Goal: Register for event/course

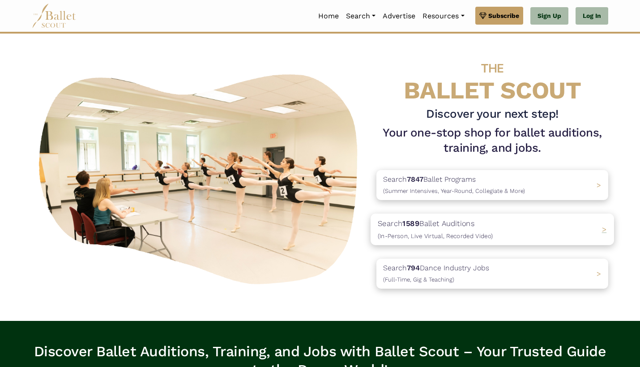
click at [443, 220] on p "Search 1589 Ballet Auditions (In-Person, Live Virtual, Recorded Video)" at bounding box center [435, 229] width 115 height 24
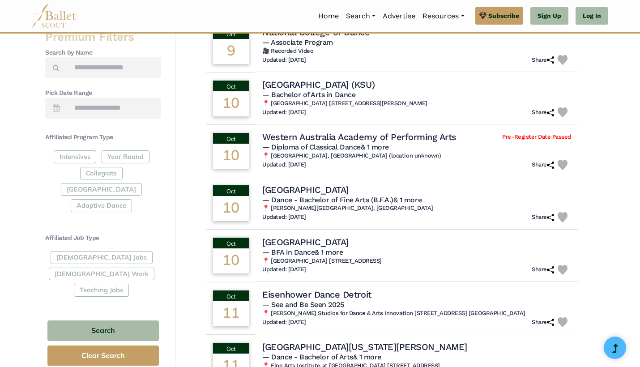
scroll to position [327, 0]
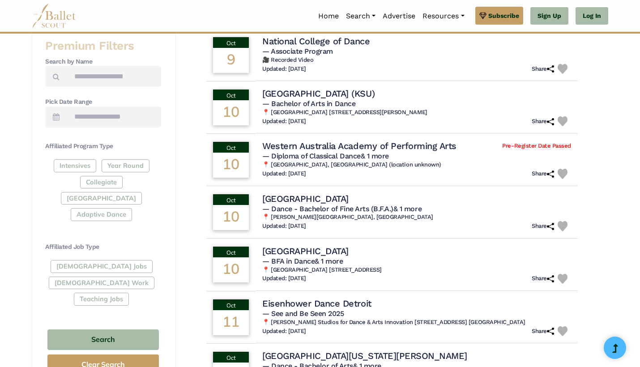
click at [83, 260] on div "Full-Time Jobs Gig Work Teaching Jobs" at bounding box center [103, 284] width 116 height 49
click at [94, 260] on div "Full-Time Jobs Gig Work Teaching Jobs" at bounding box center [103, 284] width 116 height 49
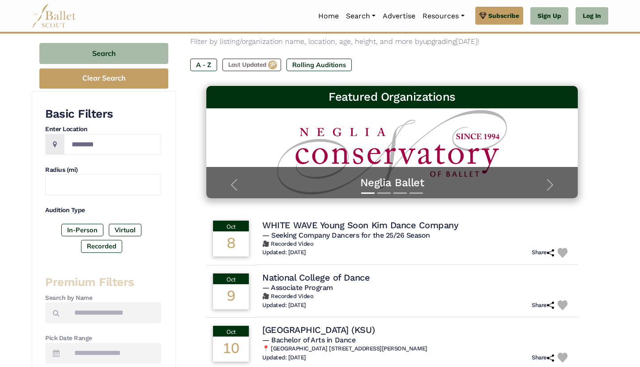
scroll to position [104, 0]
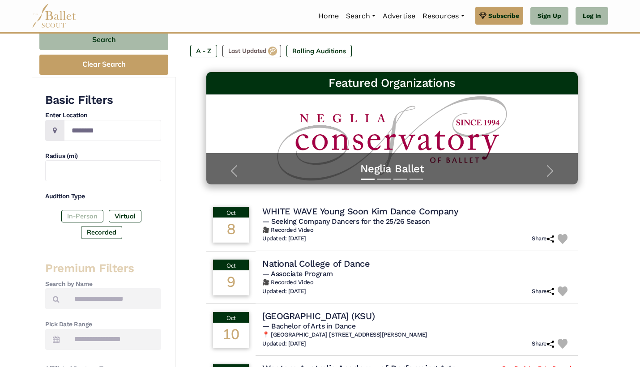
click at [92, 214] on label "In-Person" at bounding box center [82, 216] width 42 height 13
click at [128, 212] on label "Virtual" at bounding box center [125, 216] width 33 height 13
click at [115, 227] on label "Recorded" at bounding box center [101, 232] width 41 height 13
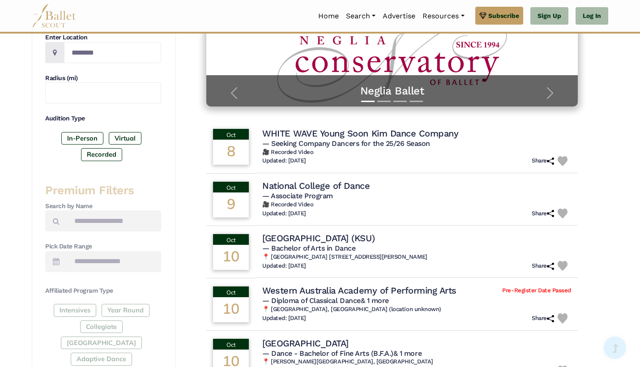
scroll to position [181, 0]
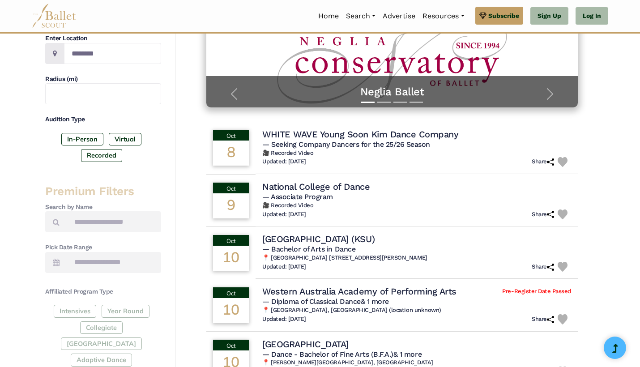
click at [128, 243] on h4 "Pick Date Range" at bounding box center [103, 247] width 116 height 9
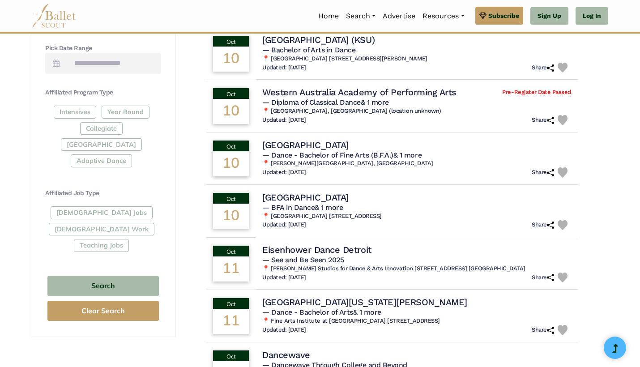
scroll to position [382, 0]
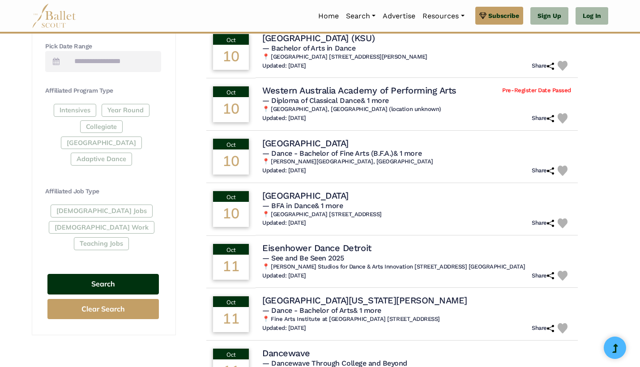
click at [117, 274] on button "Search" at bounding box center [102, 284] width 111 height 21
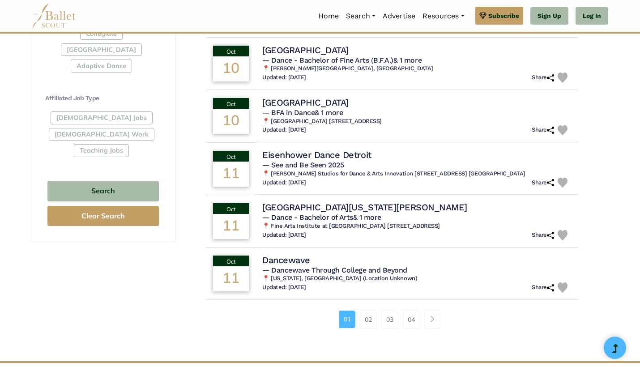
scroll to position [475, 0]
click at [374, 312] on link "02" at bounding box center [368, 320] width 17 height 18
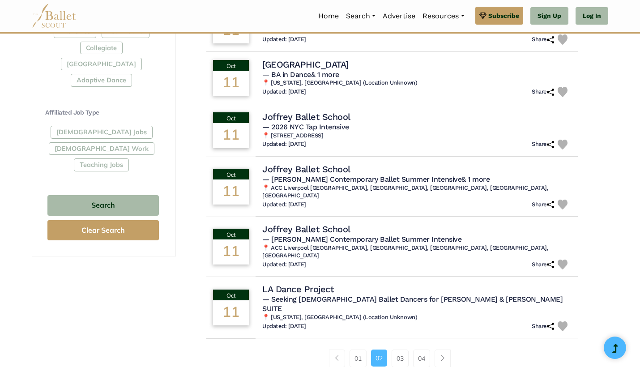
scroll to position [464, 0]
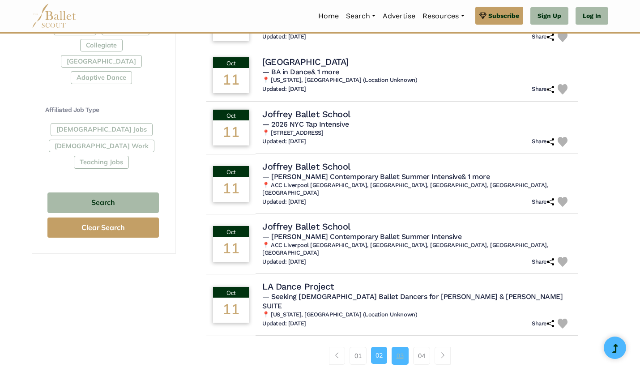
click at [392, 347] on link "03" at bounding box center [400, 356] width 17 height 18
click at [398, 347] on link "03" at bounding box center [400, 356] width 17 height 18
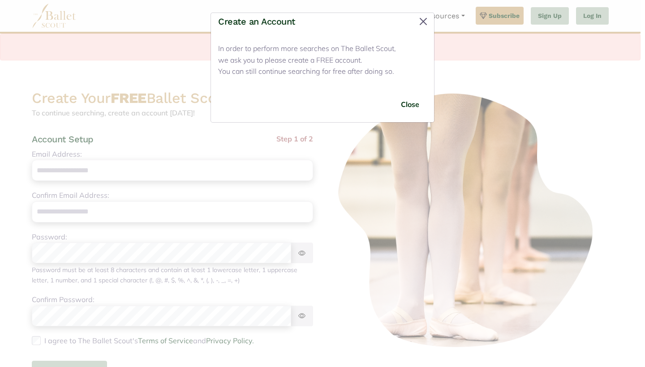
click at [423, 18] on button "Close" at bounding box center [423, 21] width 14 height 14
click at [410, 102] on button "Close" at bounding box center [410, 104] width 34 height 21
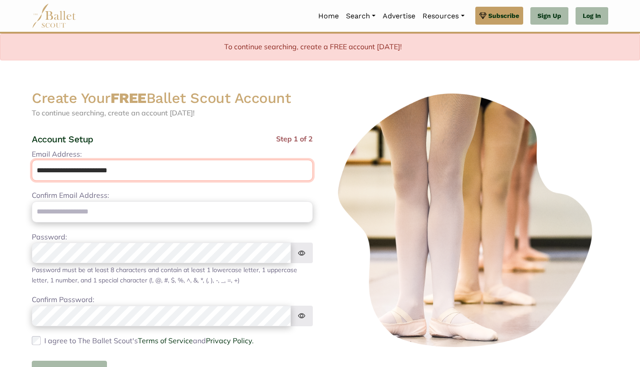
type input "**********"
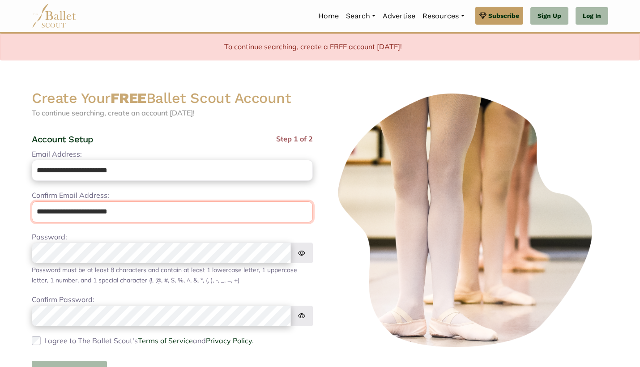
type input "**********"
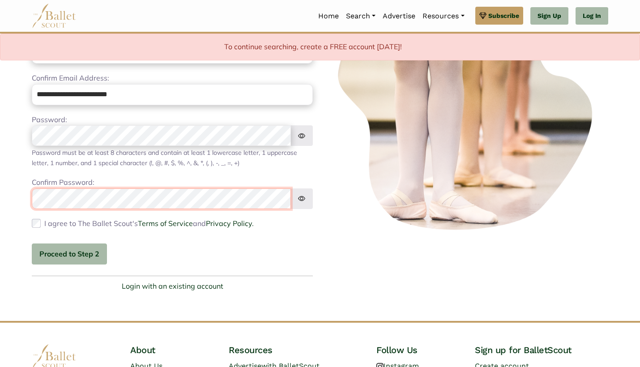
scroll to position [120, 0]
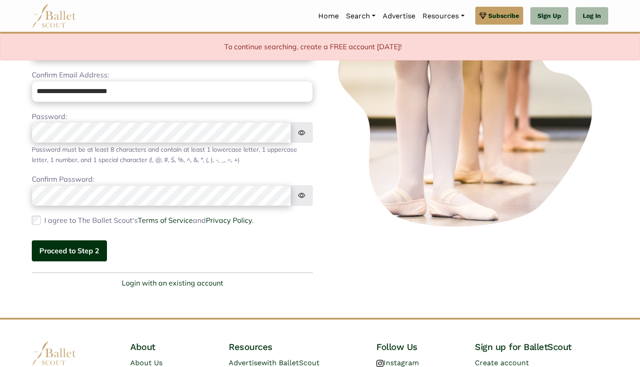
click at [79, 247] on button "Proceed to Step 2" at bounding box center [69, 250] width 75 height 21
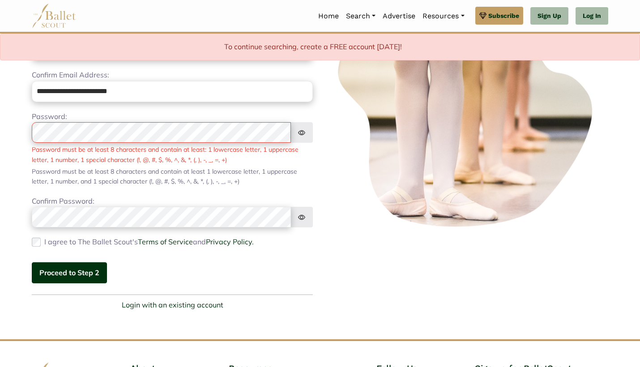
click at [85, 271] on button "Proceed to Step 2" at bounding box center [69, 272] width 75 height 21
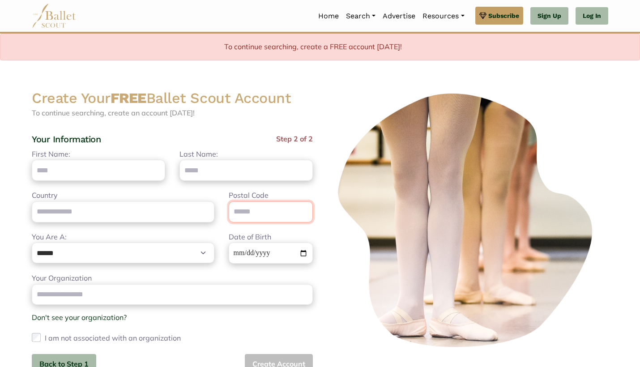
scroll to position [0, 0]
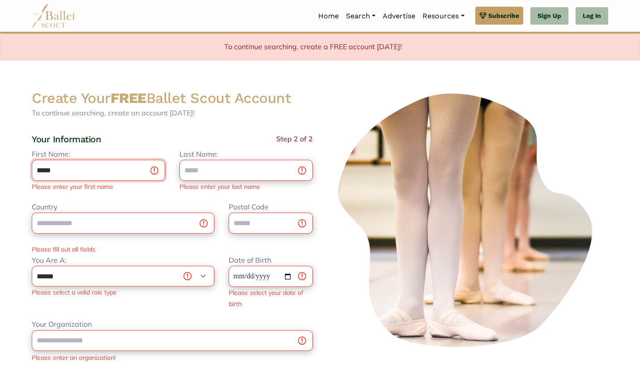
type input "*****"
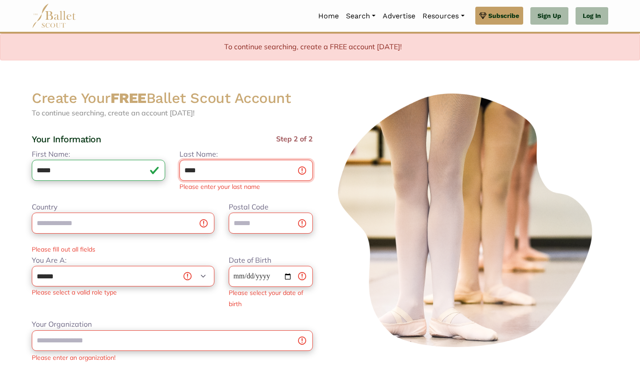
type input "****"
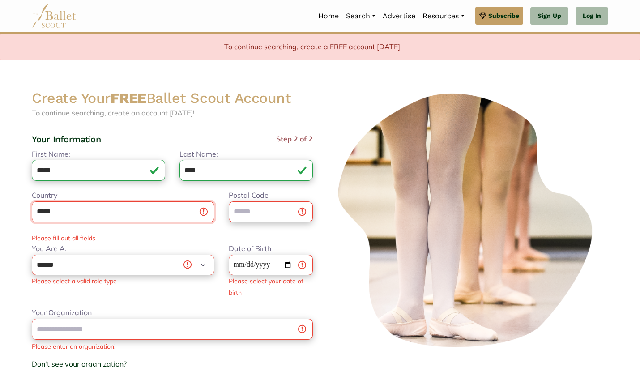
type input "*****"
click at [276, 210] on input "Postal Code" at bounding box center [271, 211] width 84 height 21
type input "*****"
click at [186, 205] on input "*****" at bounding box center [123, 211] width 183 height 21
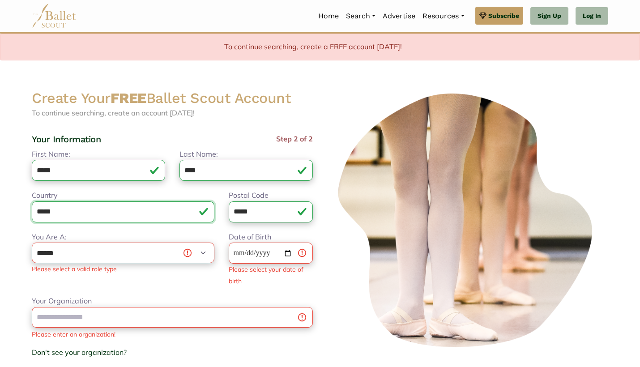
drag, startPoint x: 186, startPoint y: 205, endPoint x: 0, endPoint y: 198, distance: 186.3
click at [0, 198] on body "Premium Feature Make this audition season count. Upgrade to premium for access …" at bounding box center [320, 297] width 640 height 595
click at [252, 253] on input "Dancer's Date of Birth" at bounding box center [271, 253] width 84 height 21
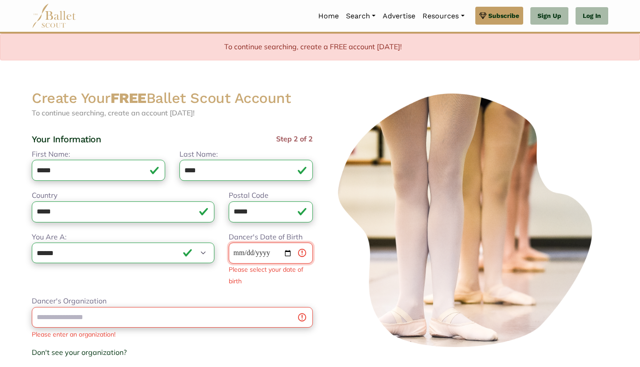
click at [239, 252] on input "Dancer's Date of Birth" at bounding box center [271, 253] width 84 height 21
select select "*"
click at [239, 247] on input "Date of Birth" at bounding box center [271, 253] width 84 height 21
type input "**********"
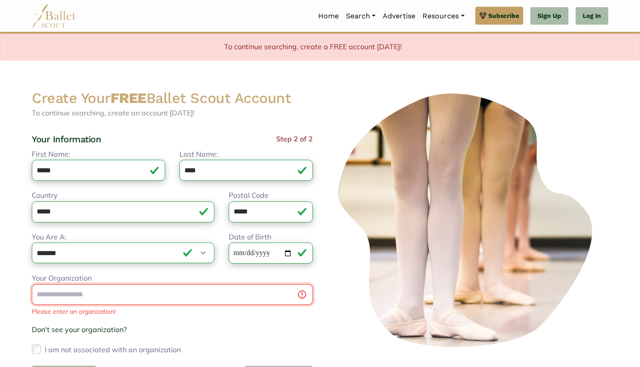
click at [288, 298] on input "Your Organization" at bounding box center [172, 294] width 281 height 21
click at [288, 295] on input "Your Organization" at bounding box center [172, 294] width 281 height 21
click at [231, 291] on input "Your Organization" at bounding box center [172, 294] width 281 height 21
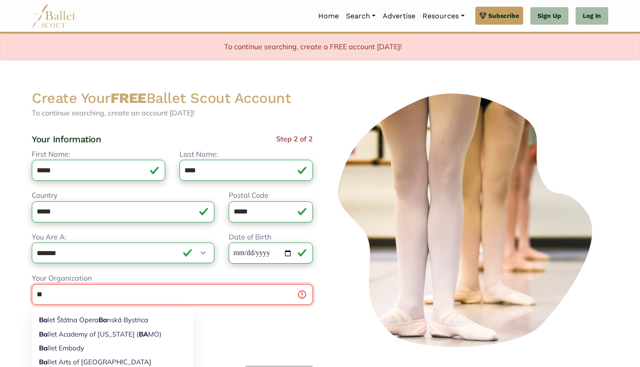
type input "*"
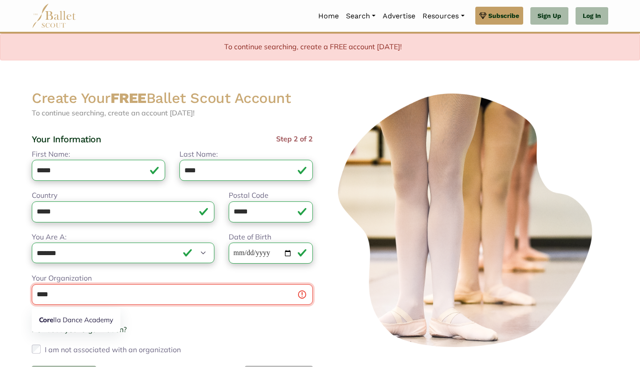
drag, startPoint x: 112, startPoint y: 301, endPoint x: 0, endPoint y: 288, distance: 112.7
click at [0, 288] on body "Premium Feature Make this audition season count. Upgrade to premium for access …" at bounding box center [320, 286] width 640 height 572
type input "*"
type input "***"
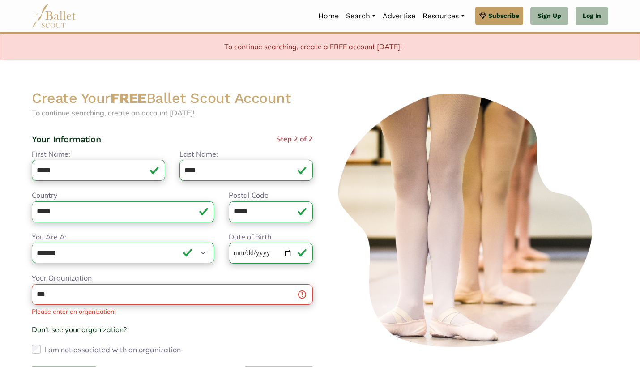
click at [137, 321] on div "Your Organization *** The American College Dance Association The Academy of Dan…" at bounding box center [172, 315] width 281 height 84
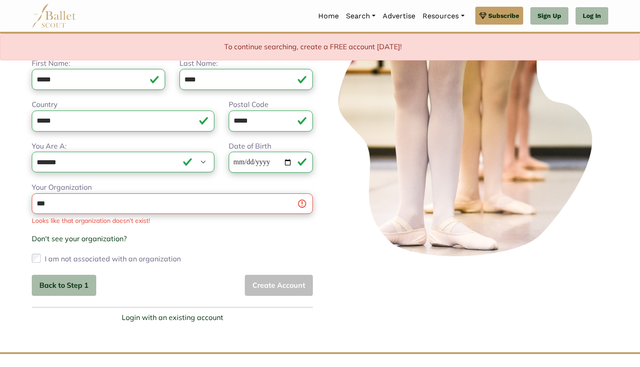
scroll to position [97, 0]
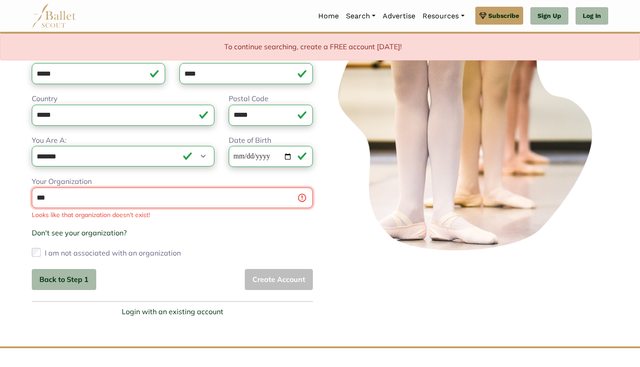
drag, startPoint x: 67, startPoint y: 202, endPoint x: 19, endPoint y: 192, distance: 48.9
click at [19, 192] on body "Premium Feature Make this audition season count. Upgrade to premium for access …" at bounding box center [320, 189] width 640 height 572
type input "*"
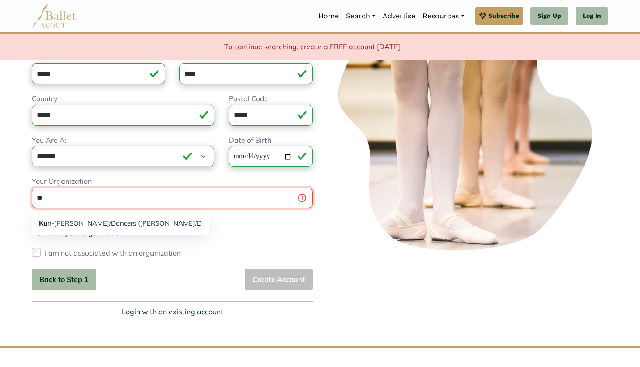
type input "*"
click at [60, 222] on strong "Corella" at bounding box center [67, 223] width 57 height 9
type input "**********"
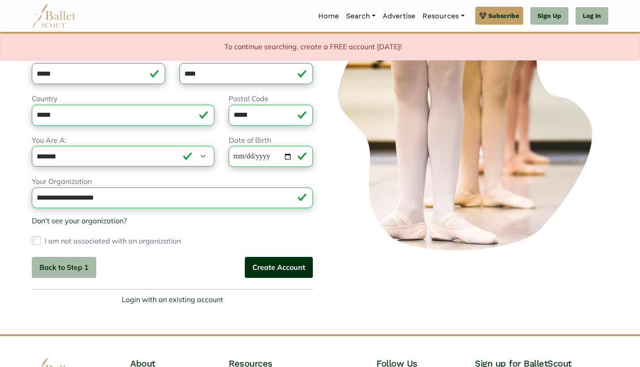
click at [283, 268] on button "Create Account" at bounding box center [279, 267] width 68 height 21
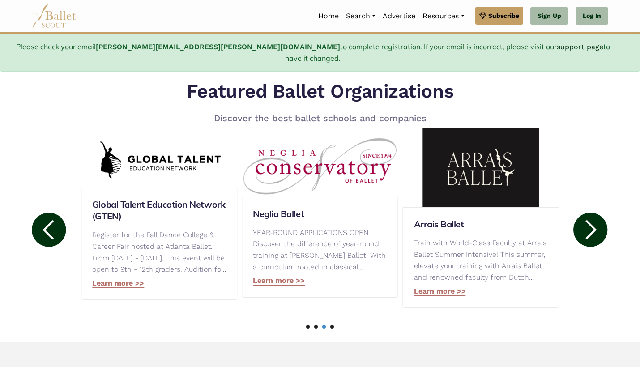
scroll to position [412, 0]
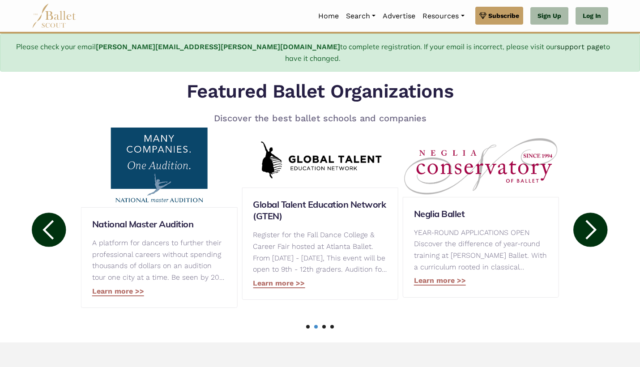
click at [145, 164] on img at bounding box center [159, 167] width 156 height 81
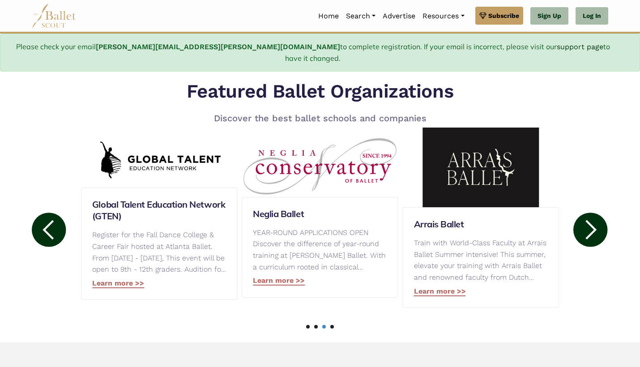
click at [602, 218] on circle at bounding box center [590, 230] width 34 height 34
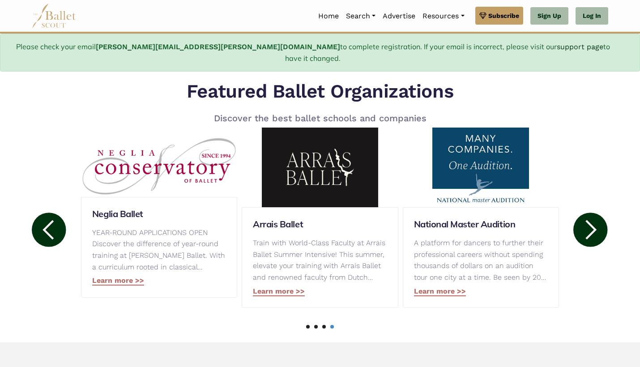
click at [602, 218] on circle at bounding box center [590, 230] width 34 height 34
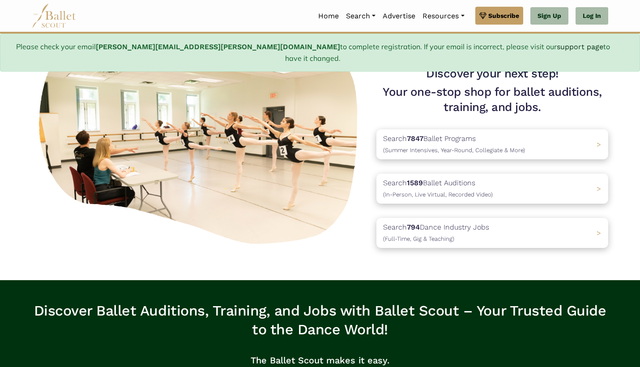
scroll to position [51, 0]
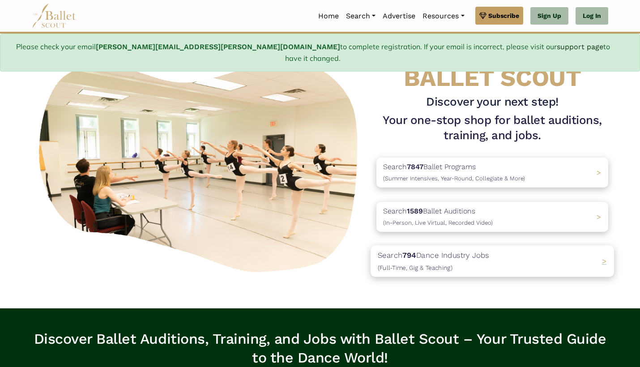
click at [474, 249] on p "Search 794 Dance Industry Jobs (Full-Time, Gig & Teaching)" at bounding box center [433, 261] width 111 height 24
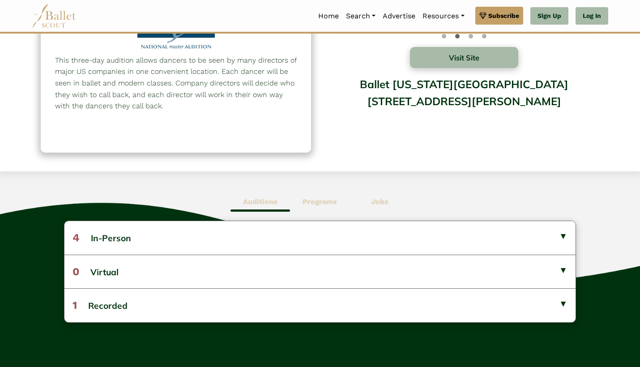
scroll to position [99, 0]
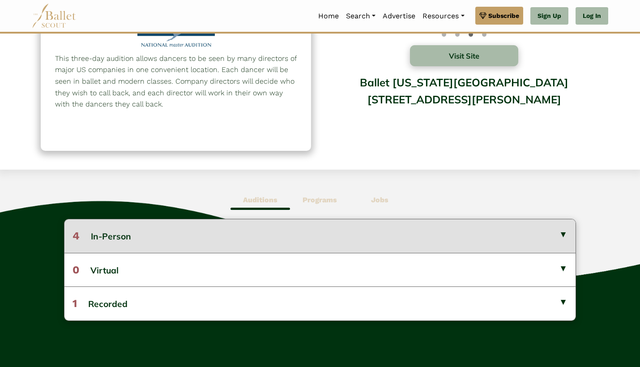
click at [568, 231] on button "4 In-Person" at bounding box center [319, 235] width 511 height 33
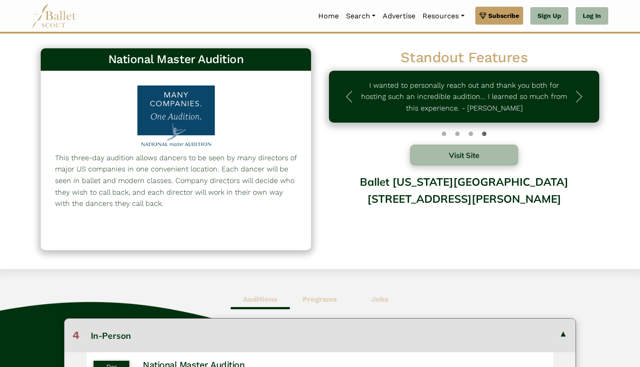
scroll to position [0, 0]
click at [179, 114] on div at bounding box center [175, 117] width 93 height 64
click at [186, 103] on div at bounding box center [175, 117] width 93 height 64
click at [310, 157] on div "This three-day audition allows dancers to be seen by many directors of major US…" at bounding box center [176, 160] width 270 height 179
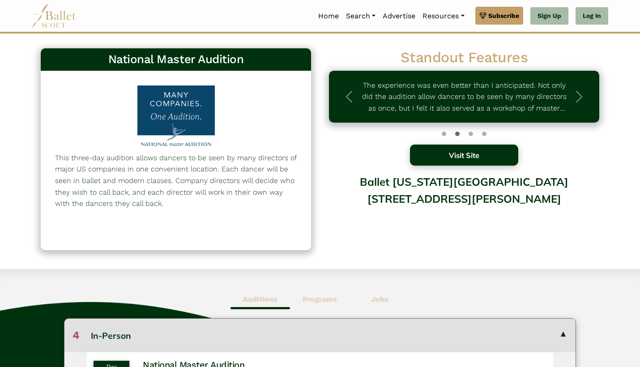
click at [465, 149] on button "Visit Site" at bounding box center [464, 155] width 108 height 21
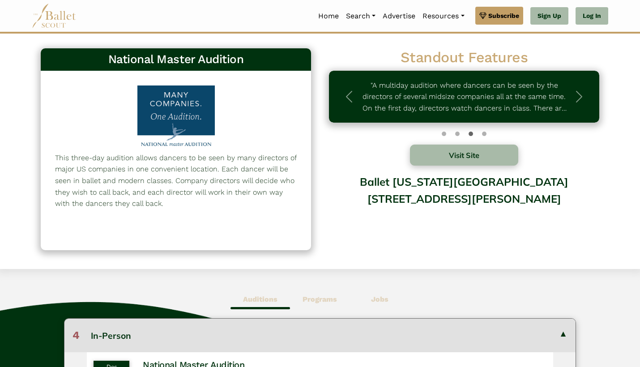
click at [363, 154] on div "Visit Site" at bounding box center [464, 155] width 270 height 21
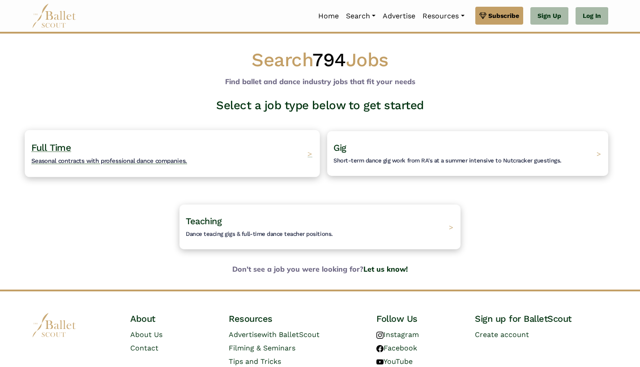
click at [249, 154] on div "Full Time Seasonal contracts with professional dance companies. >" at bounding box center [172, 153] width 295 height 47
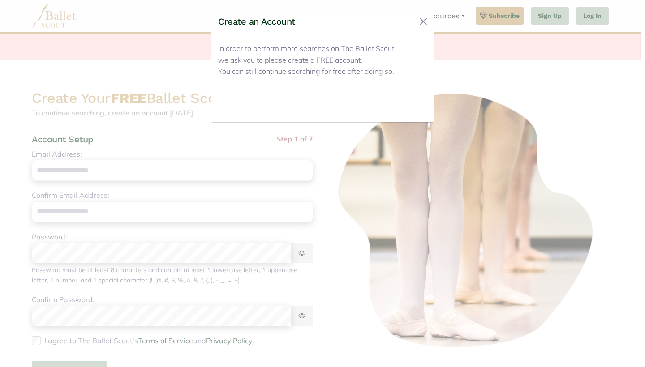
click at [411, 103] on button "Close" at bounding box center [410, 104] width 34 height 21
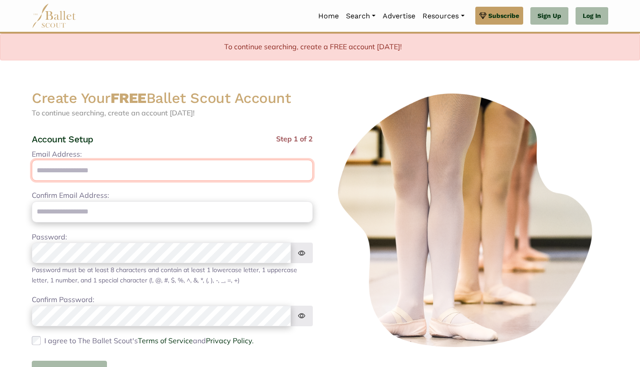
type input "**********"
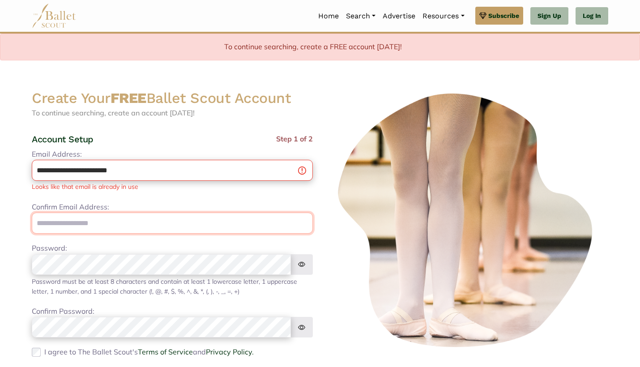
type input "**********"
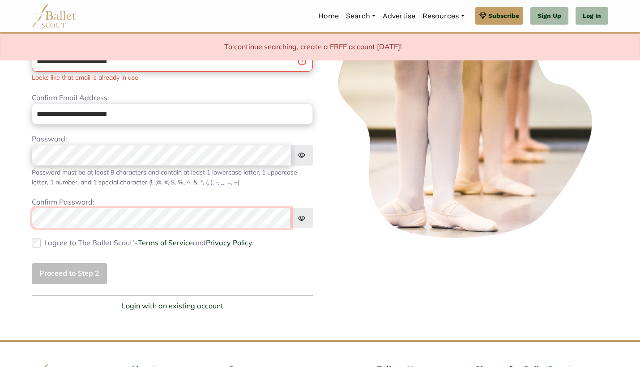
scroll to position [110, 0]
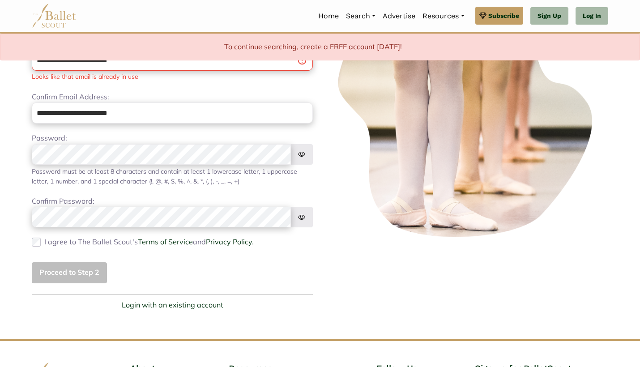
click at [75, 270] on div "Proceed to Step 2" at bounding box center [172, 272] width 281 height 21
click at [68, 267] on div "Proceed to Step 2" at bounding box center [172, 272] width 281 height 21
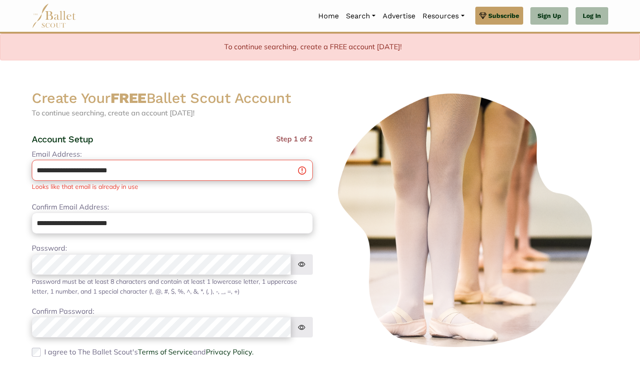
scroll to position [0, 0]
click at [499, 15] on span "Subscribe" at bounding box center [503, 16] width 31 height 10
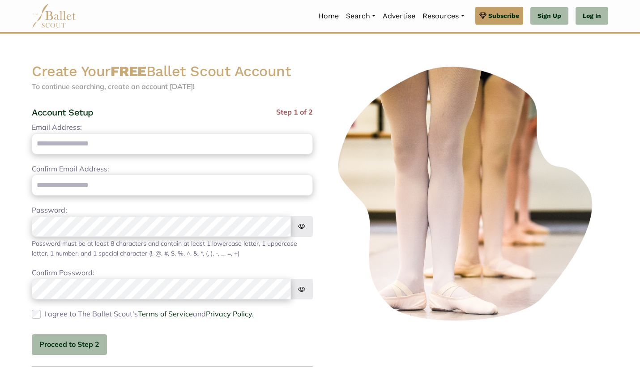
scroll to position [97, 0]
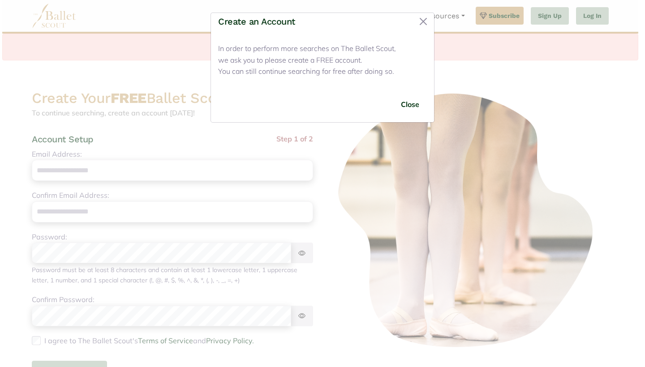
scroll to position [196, 0]
